Goal: Task Accomplishment & Management: Manage account settings

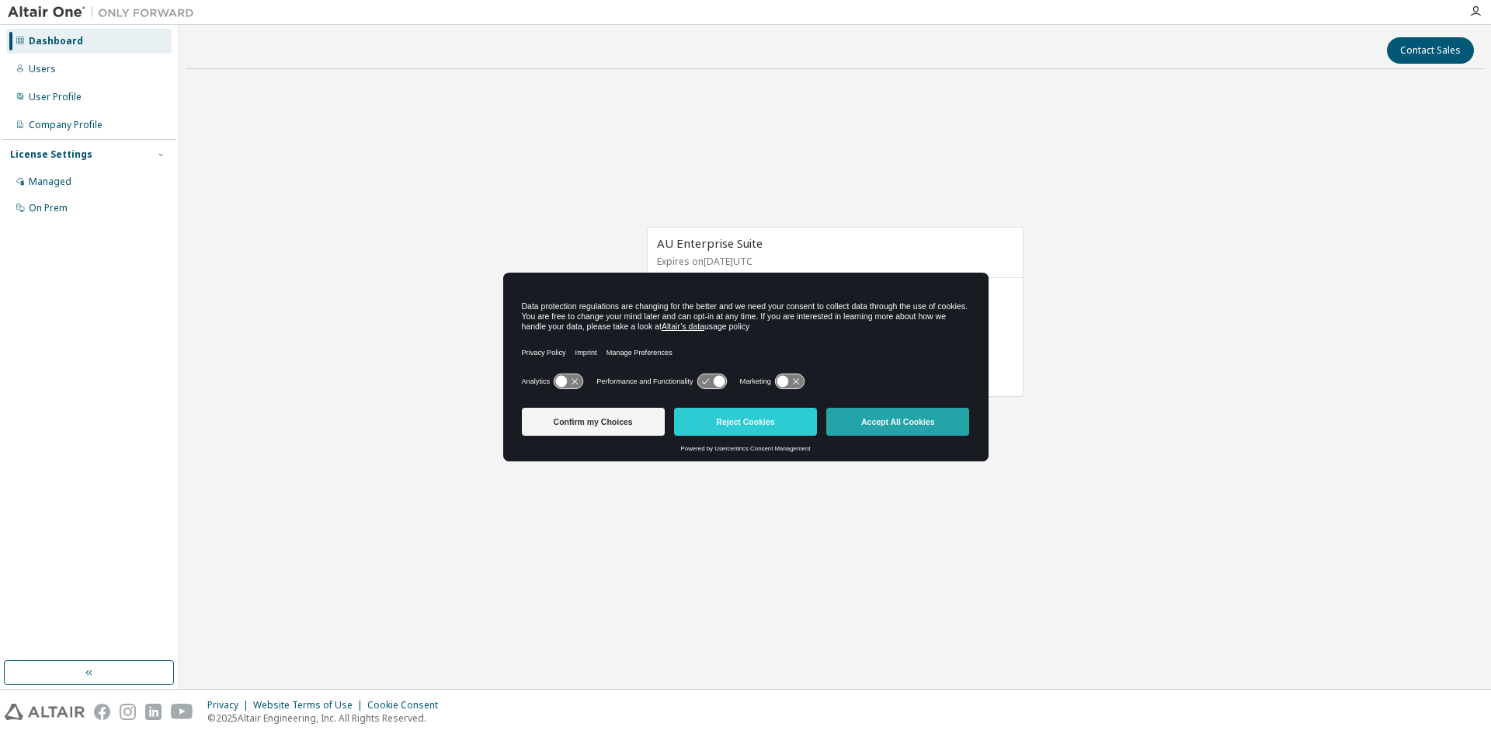
click at [856, 422] on button "Accept All Cookies" at bounding box center [897, 422] width 143 height 28
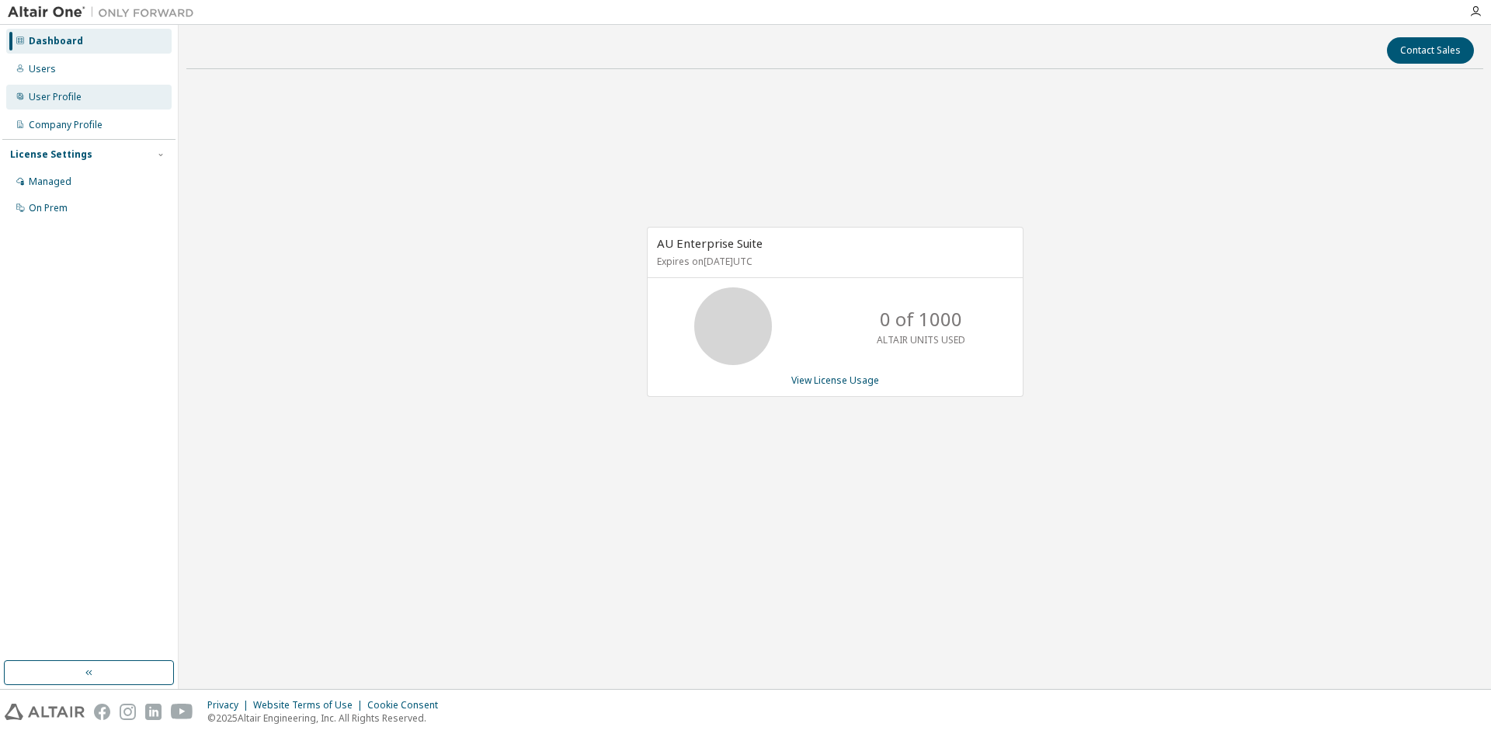
click at [73, 93] on div "User Profile" at bounding box center [55, 97] width 53 height 12
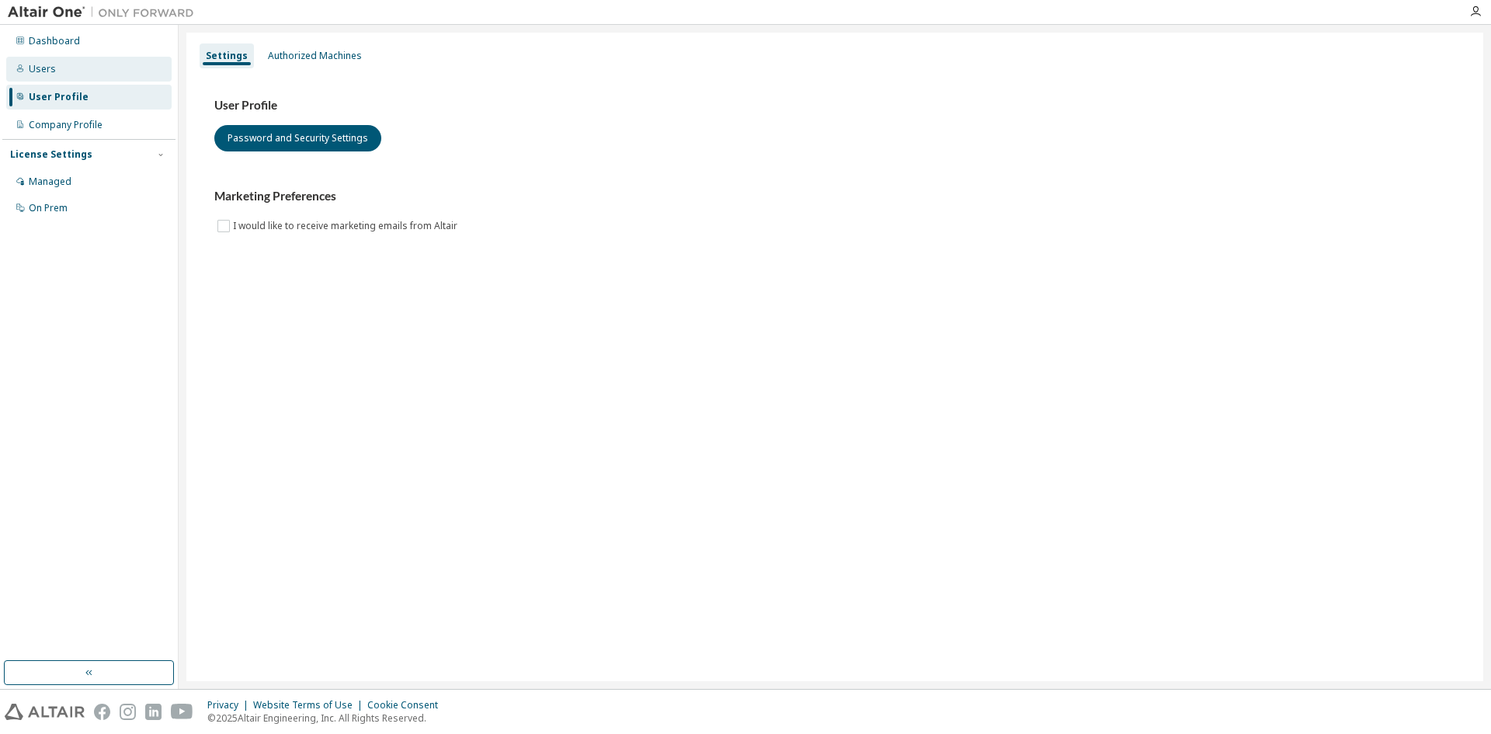
click at [99, 62] on div "Users" at bounding box center [88, 69] width 165 height 25
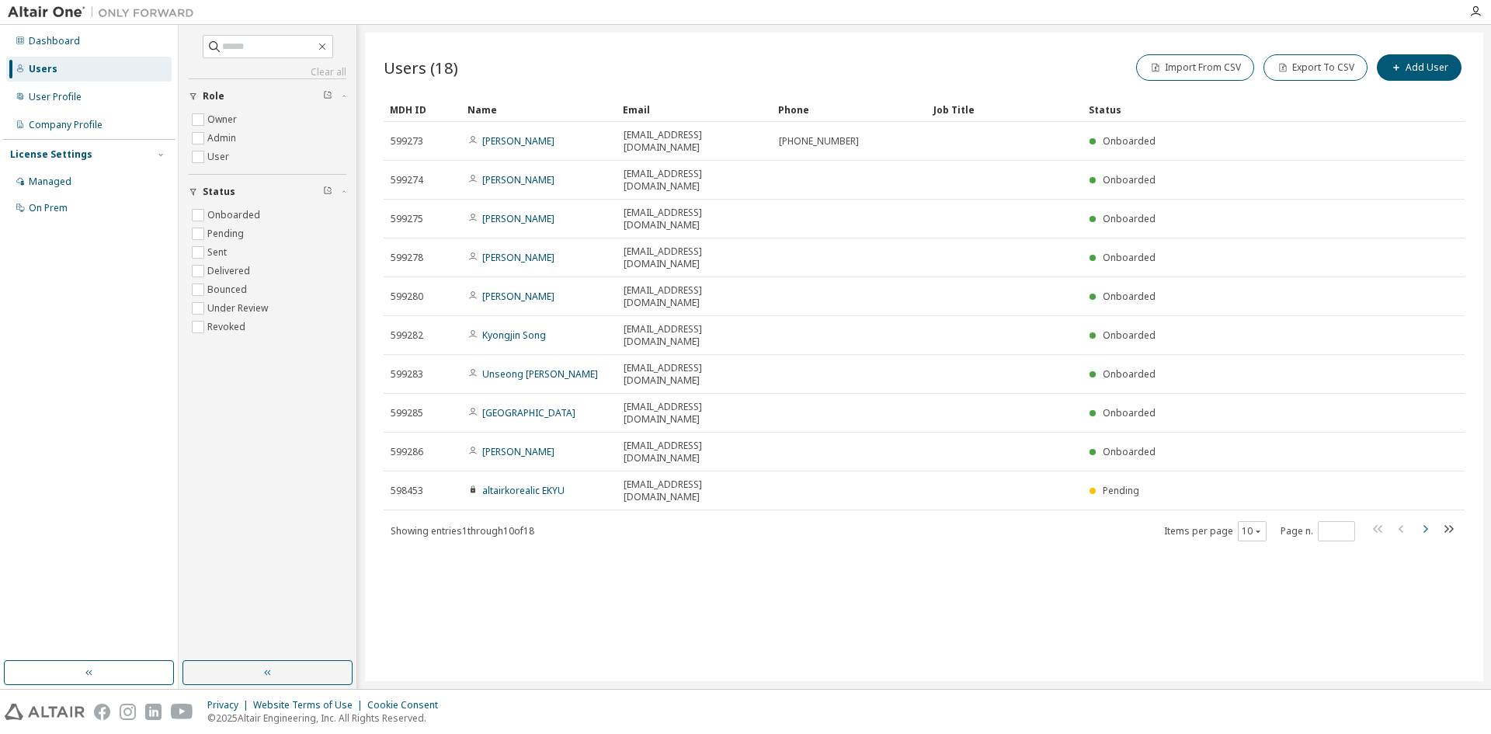
click at [1427, 519] on icon "button" at bounding box center [1424, 528] width 19 height 19
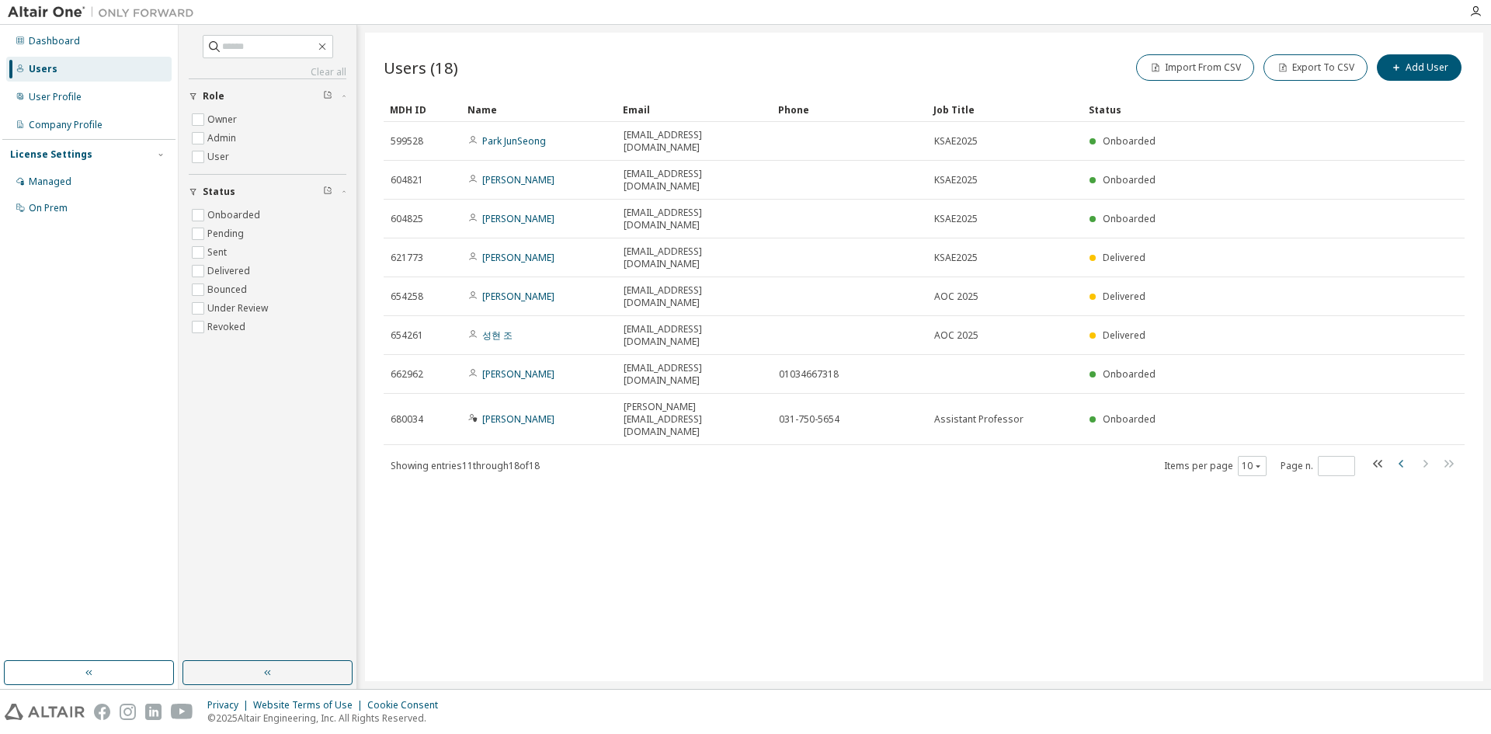
click at [1400, 460] on icon "button" at bounding box center [1400, 464] width 5 height 8
type input "*"
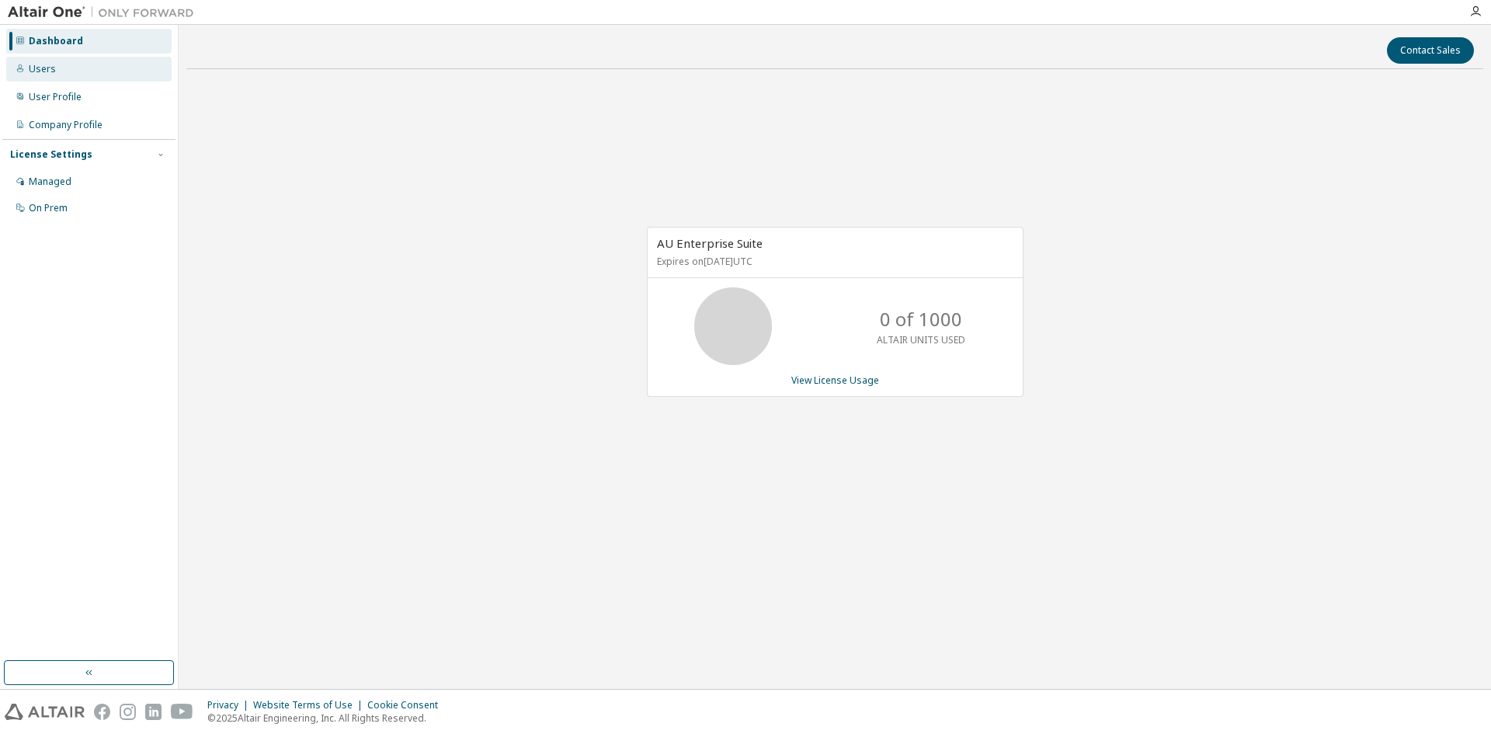
click at [101, 71] on div "Users" at bounding box center [88, 69] width 165 height 25
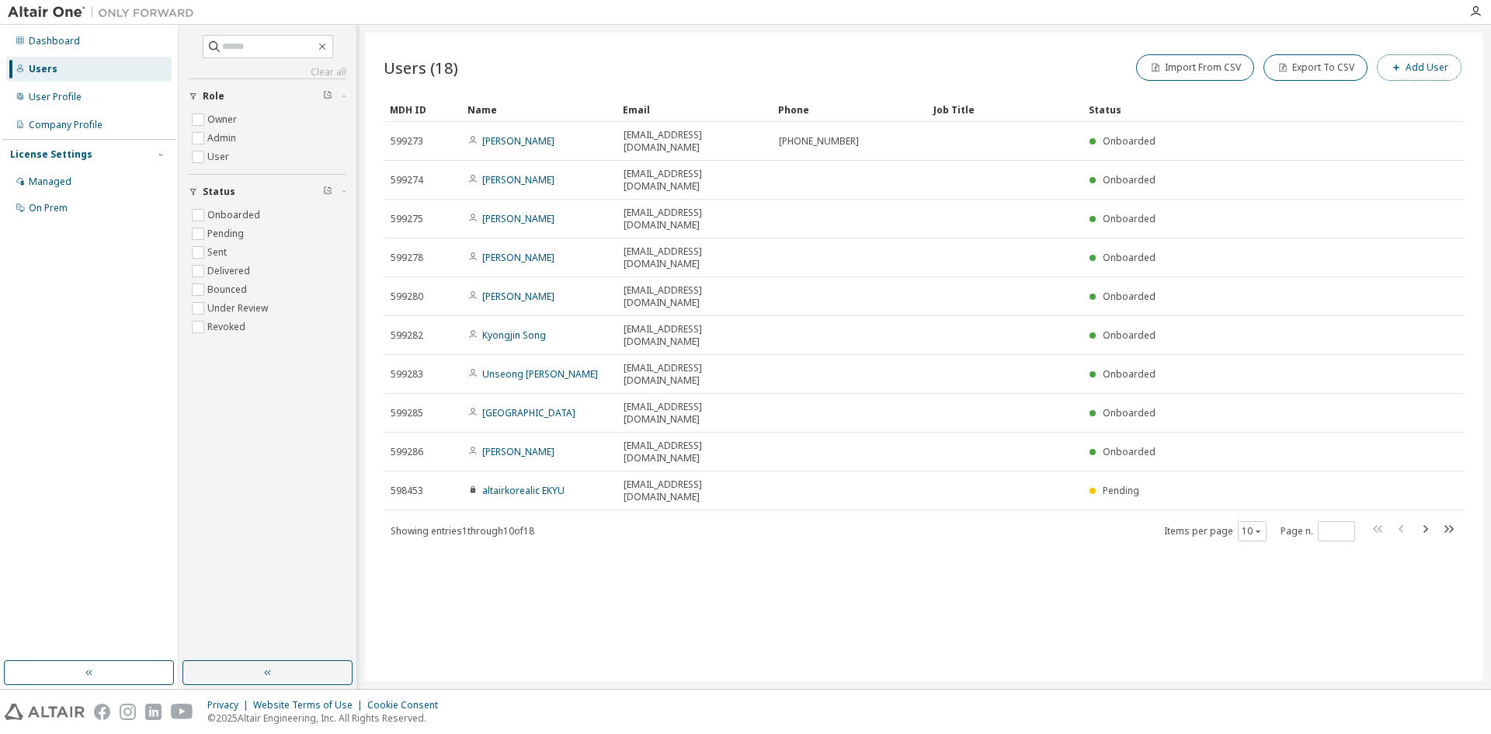
click at [1408, 67] on button "Add User" at bounding box center [1418, 67] width 85 height 26
